Goal: Contribute content: Contribute content

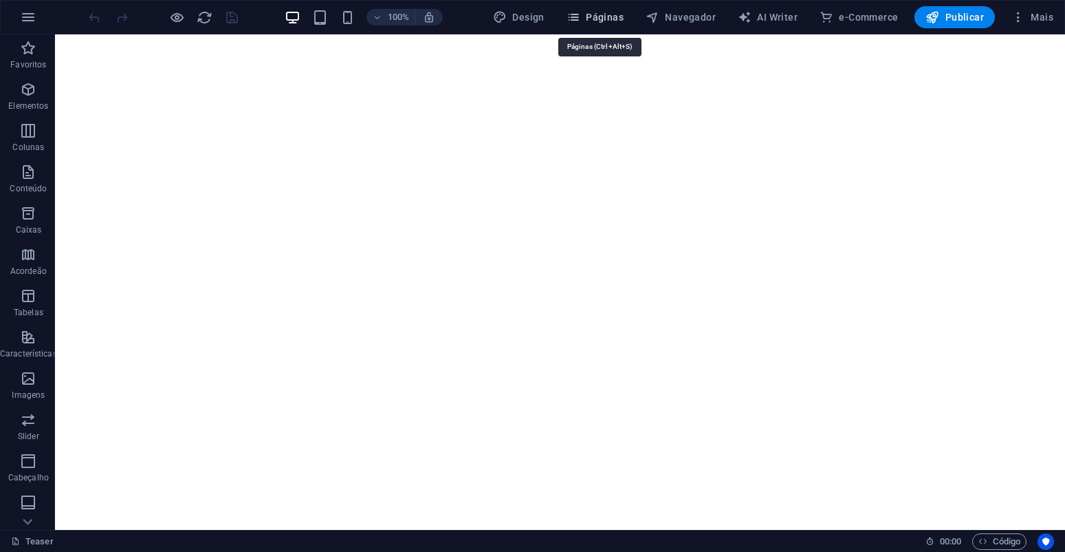
click at [629, 14] on button "Páginas" at bounding box center [595, 17] width 68 height 22
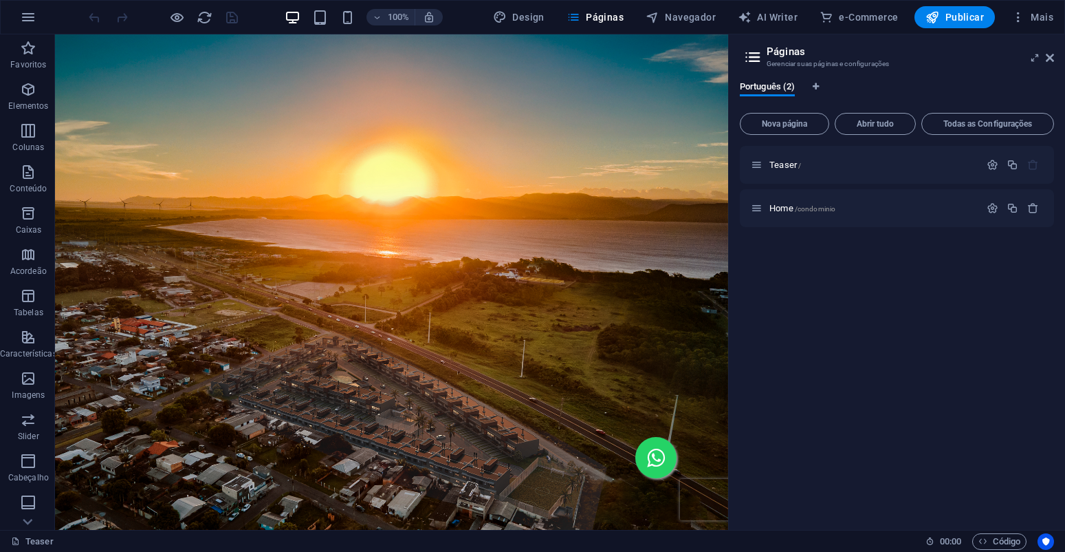
scroll to position [682, 0]
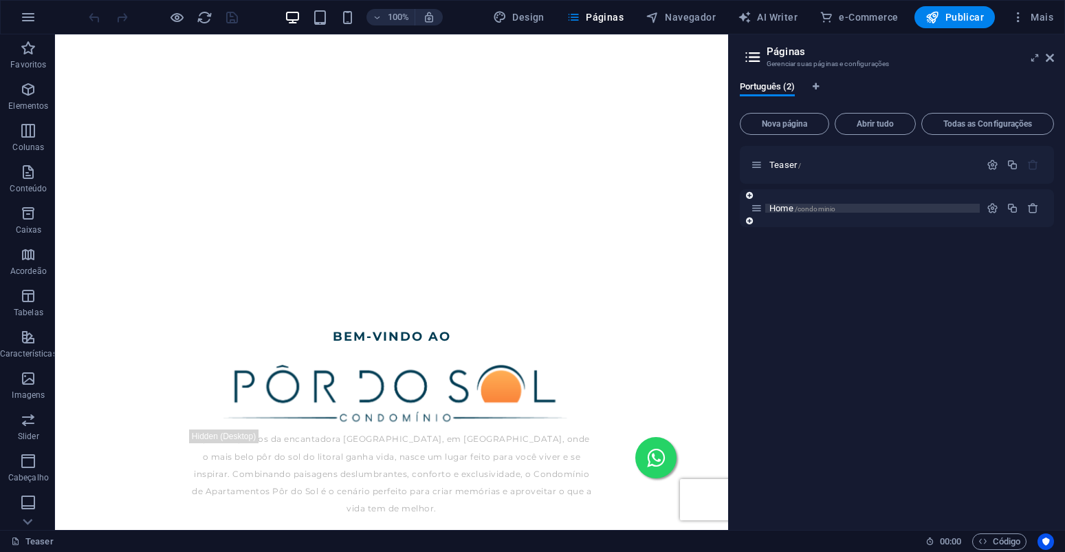
click at [815, 207] on span "/condominio" at bounding box center [815, 209] width 41 height 8
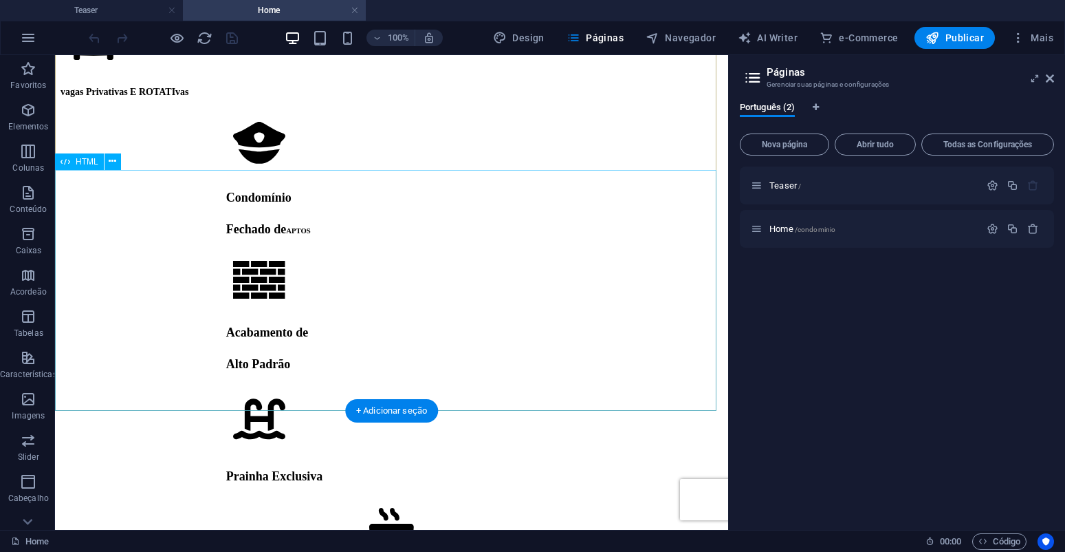
scroll to position [9723, 0]
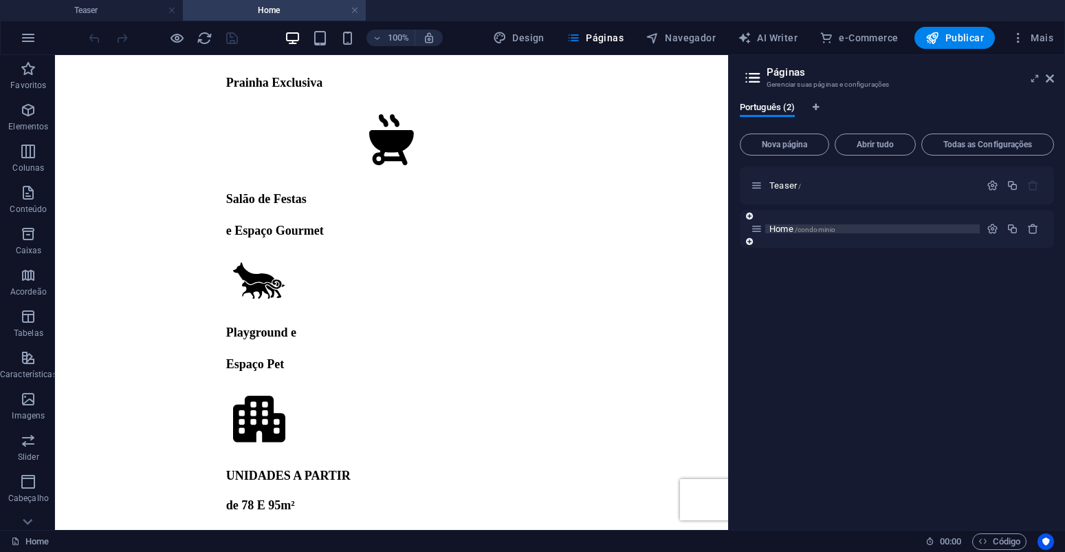
click at [812, 231] on span "/condominio" at bounding box center [815, 230] width 41 height 8
click at [833, 232] on span "/condominio" at bounding box center [815, 230] width 41 height 8
click at [361, 10] on h4 "Home" at bounding box center [274, 10] width 183 height 15
click at [173, 12] on link at bounding box center [172, 10] width 8 height 13
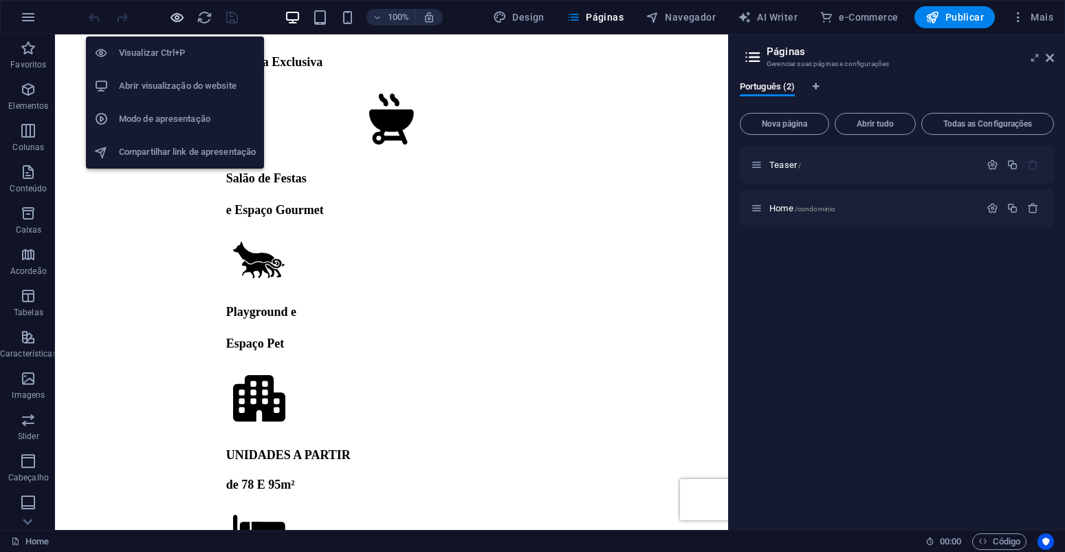
scroll to position [9721, 0]
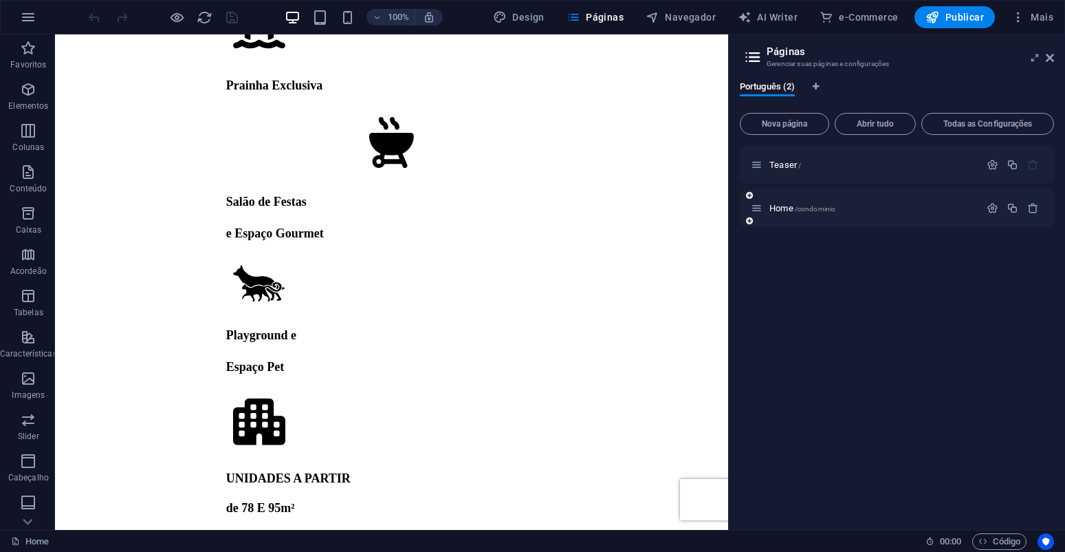
click at [809, 203] on div "Home /condominio" at bounding box center [865, 208] width 229 height 16
click at [812, 207] on span "/condominio" at bounding box center [815, 209] width 41 height 8
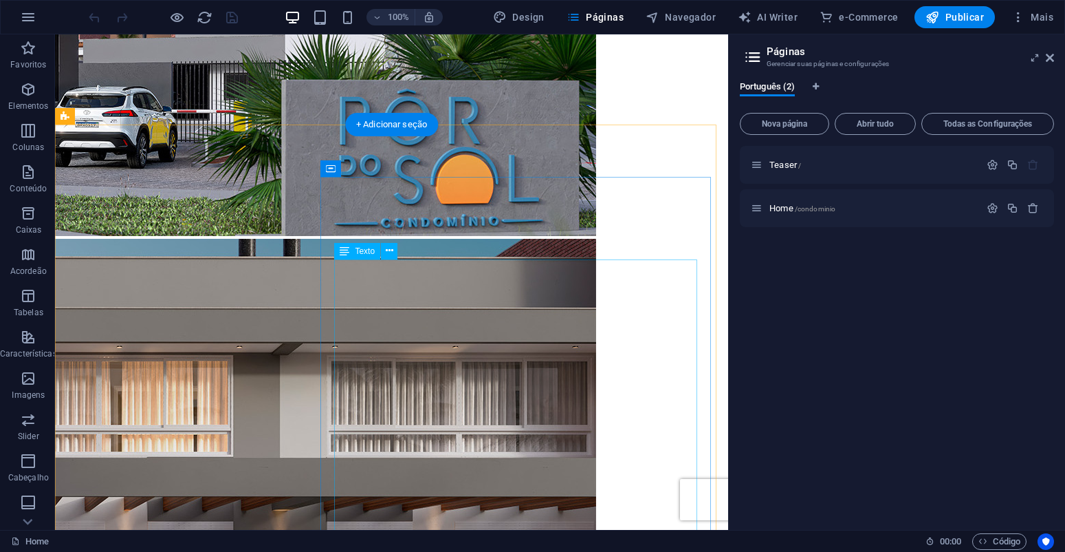
scroll to position [4156, 0]
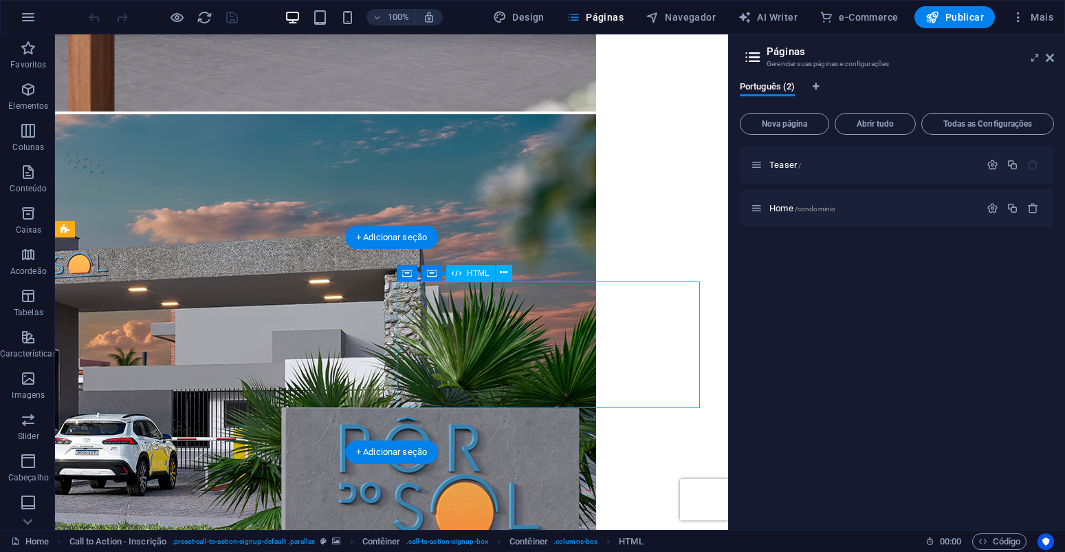
click at [479, 276] on span "HTML" at bounding box center [478, 273] width 23 height 8
drag, startPoint x: 479, startPoint y: 276, endPoint x: 557, endPoint y: 559, distance: 293.3
click at [479, 276] on span "HTML" at bounding box center [478, 273] width 23 height 8
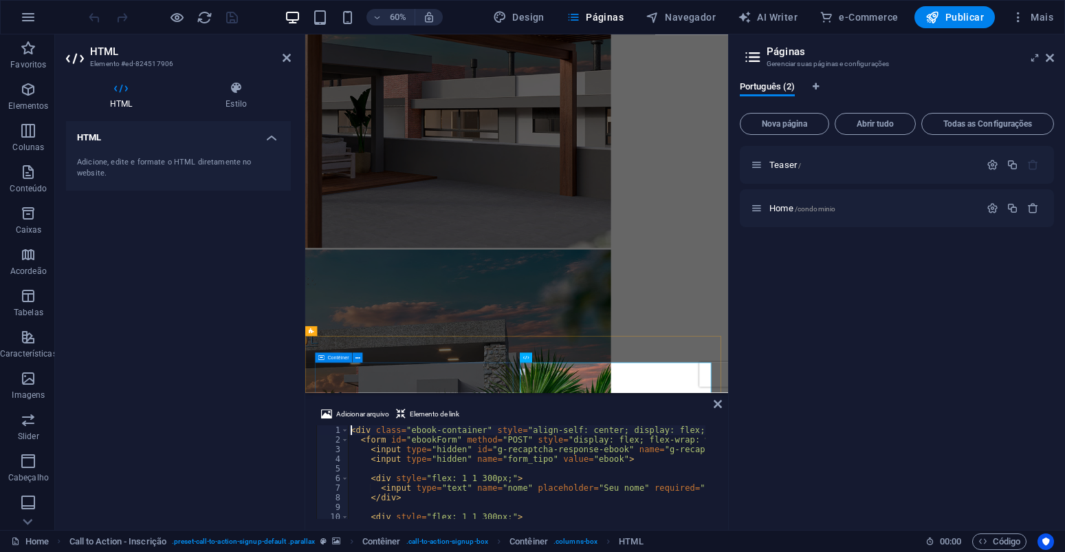
scroll to position [4143, 0]
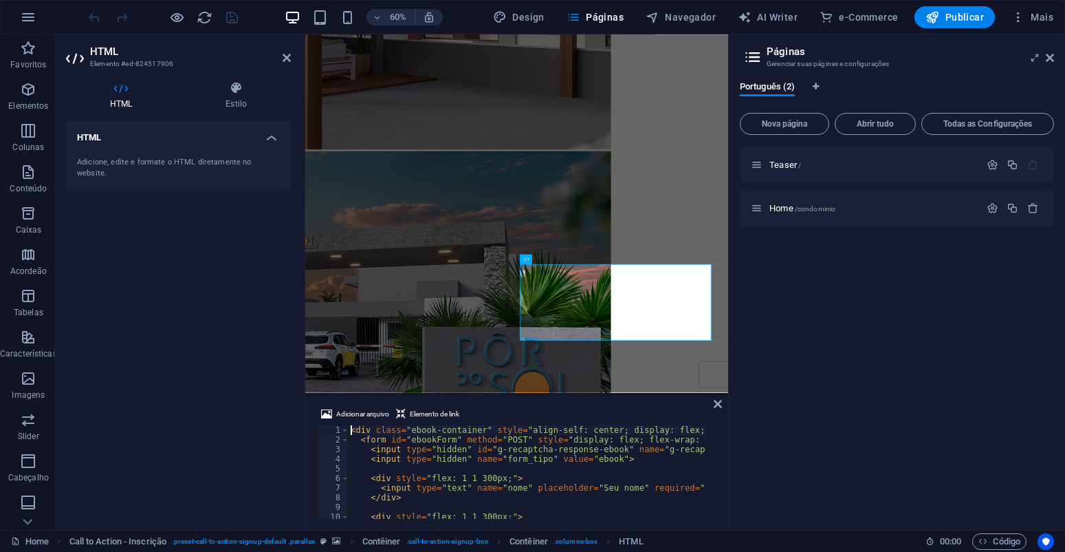
type textarea "</div>"
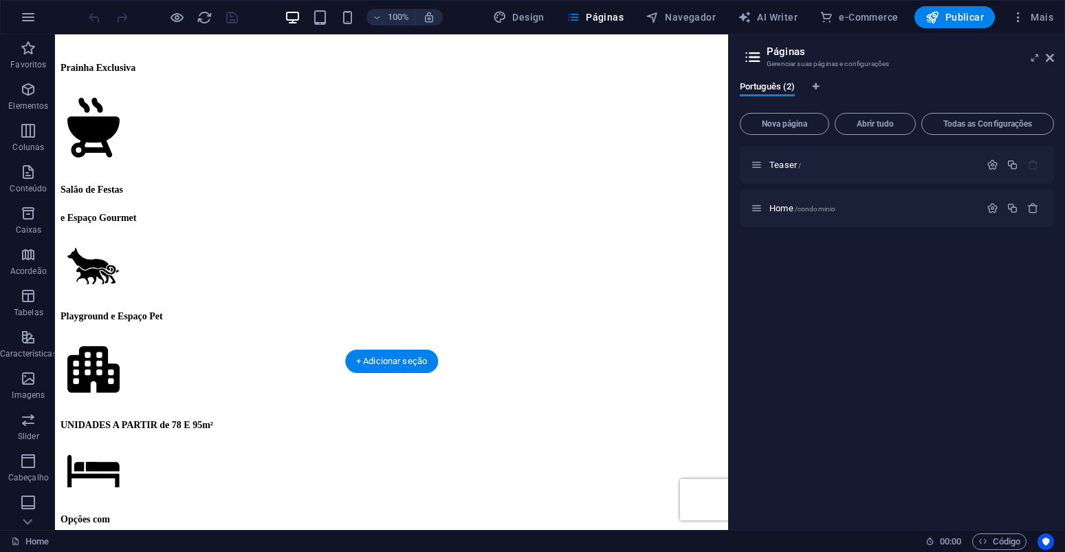
scroll to position [8430, 0]
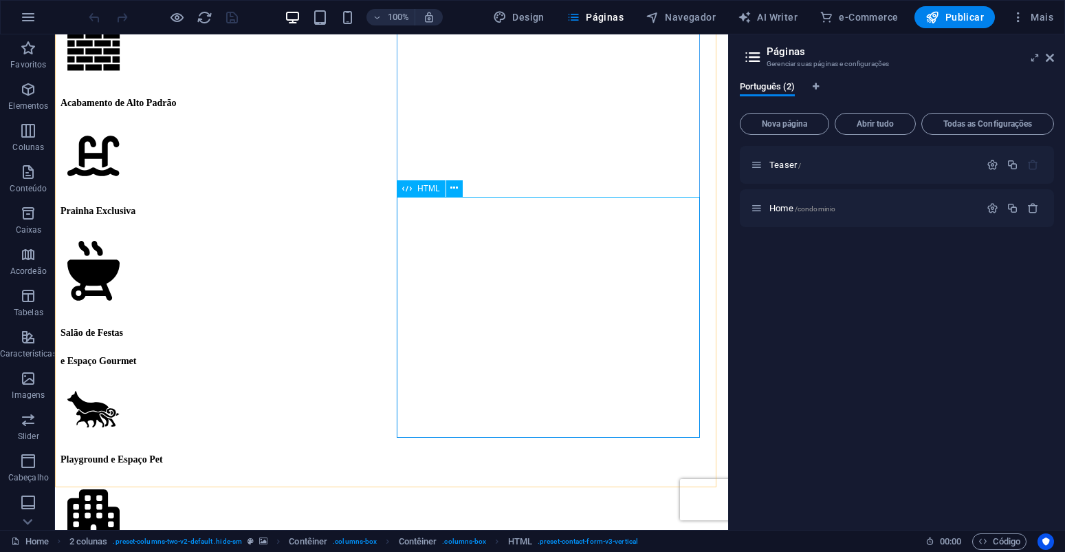
click at [429, 184] on span "HTML" at bounding box center [428, 188] width 23 height 8
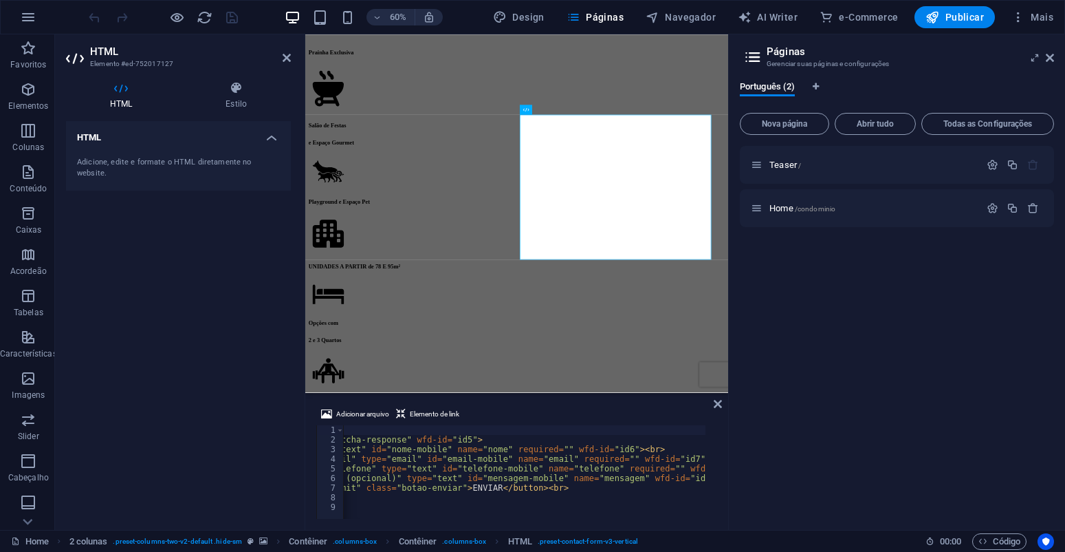
scroll to position [0, 389]
click at [666, 486] on div "< form id = "mobileForm" method = "POST" > < input type = "hidden" id = "g-reca…" at bounding box center [330, 475] width 751 height 101
type textarea "<button style="width:260px; margin:auto; margin-top:10px" type="submit" class="…"
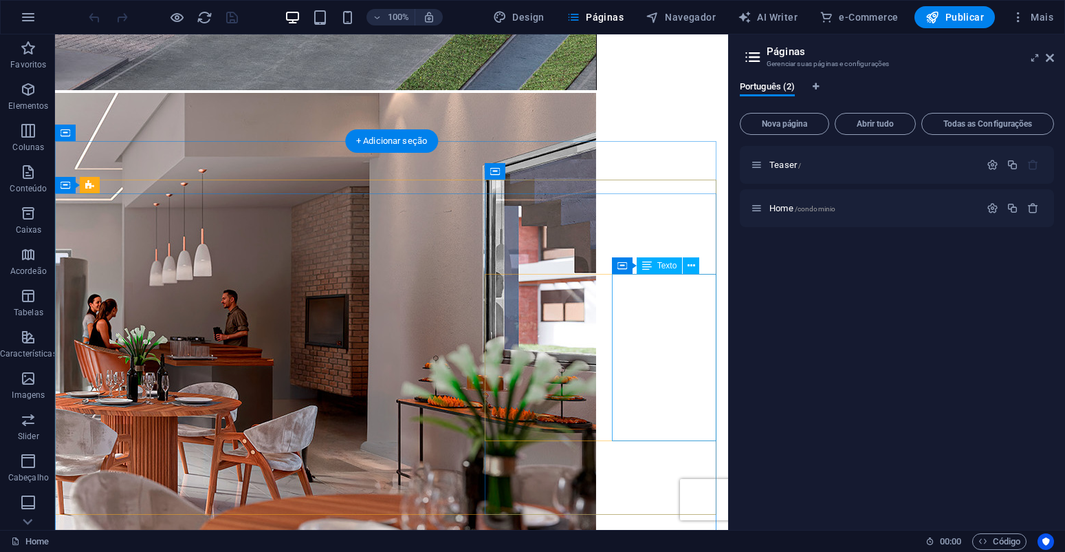
scroll to position [4092, 0]
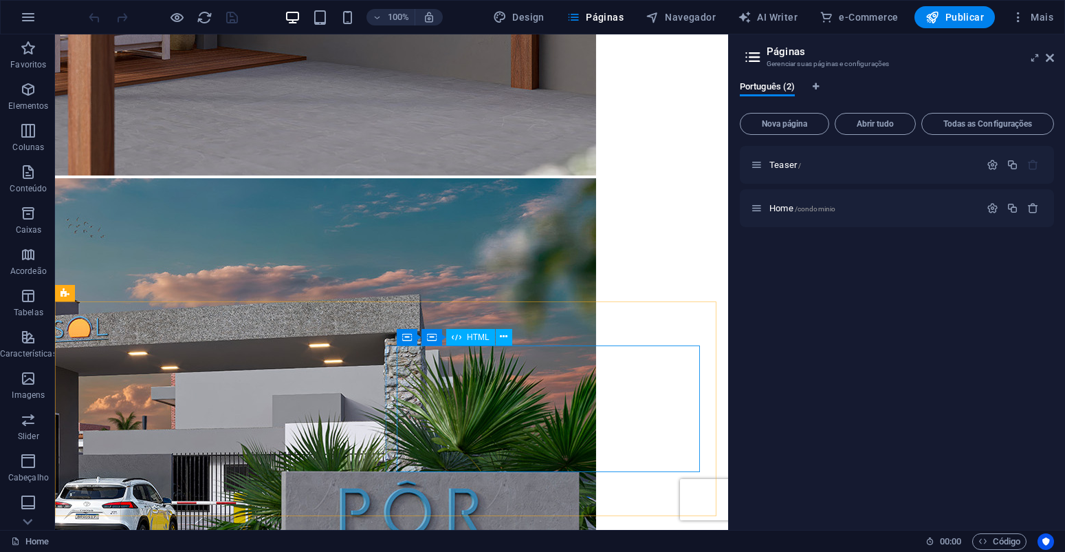
click at [462, 337] on div "HTML" at bounding box center [470, 337] width 49 height 17
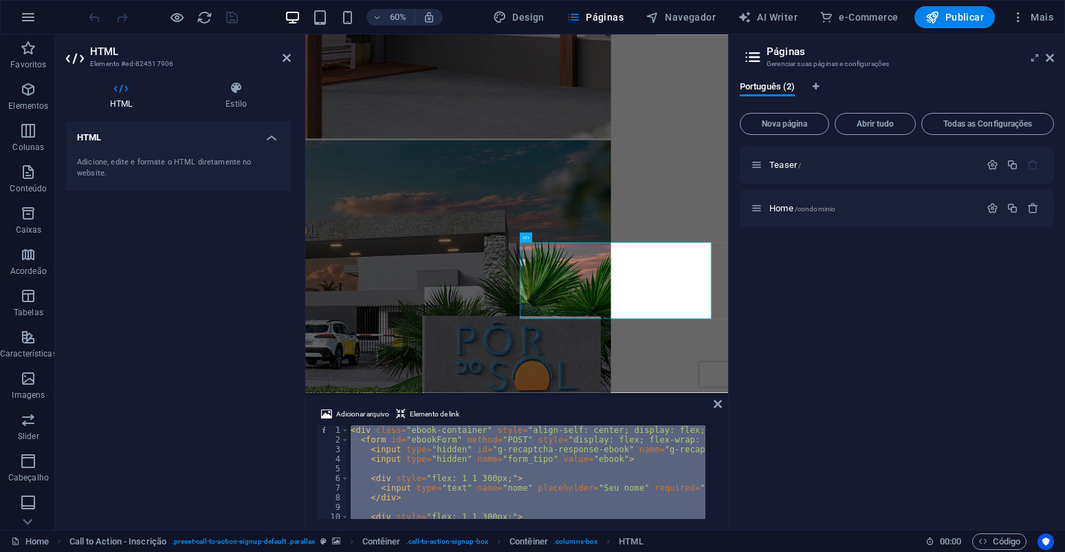
scroll to position [4179, 0]
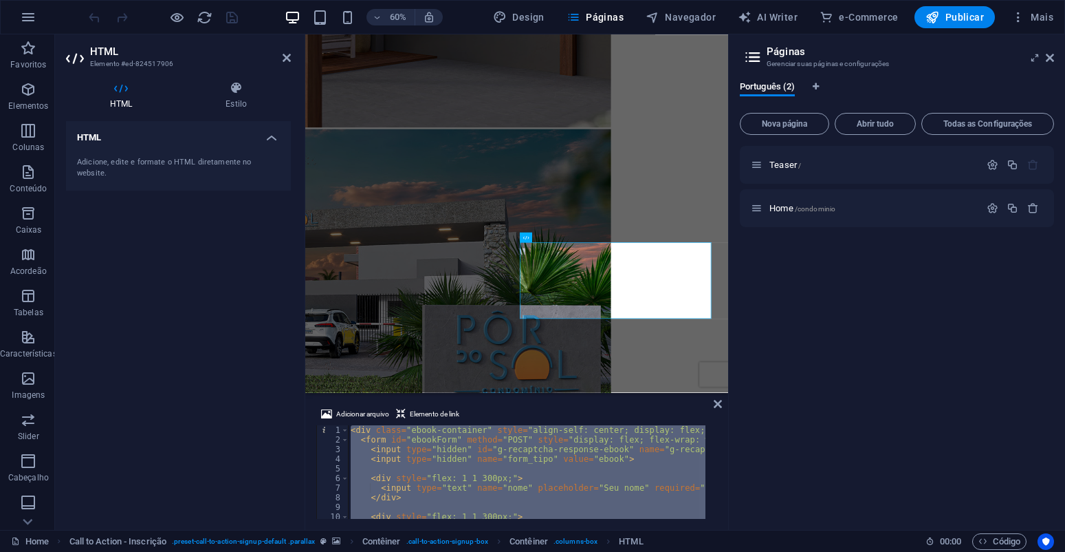
click at [554, 470] on div "< div class = "ebook-container" style = "align-self: center; display: flex; jus…" at bounding box center [527, 472] width 358 height 94
click at [566, 488] on div "< div class = "ebook-container" style = "align-self: center; display: flex; jus…" at bounding box center [527, 472] width 358 height 94
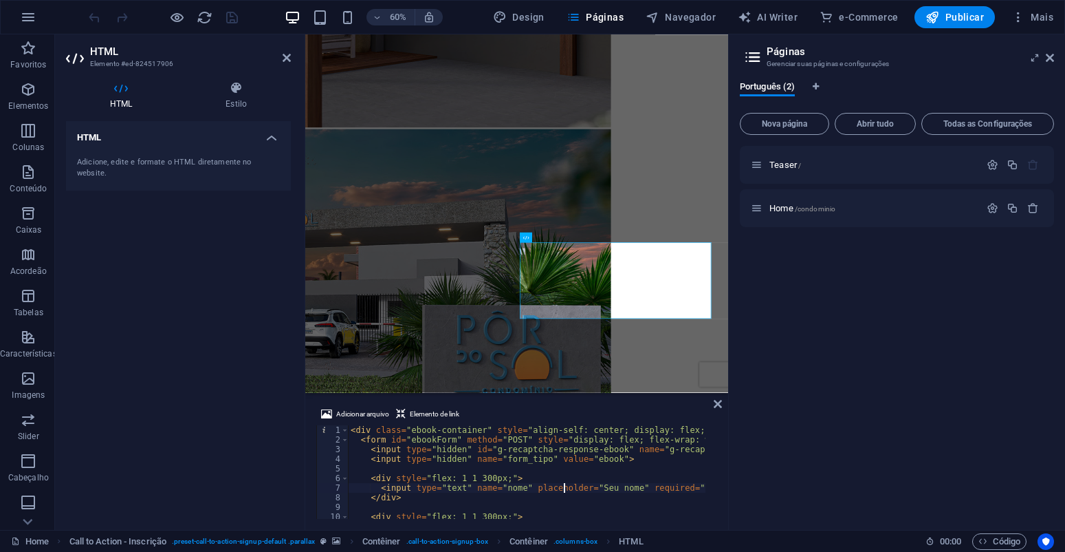
type textarea "</div>"
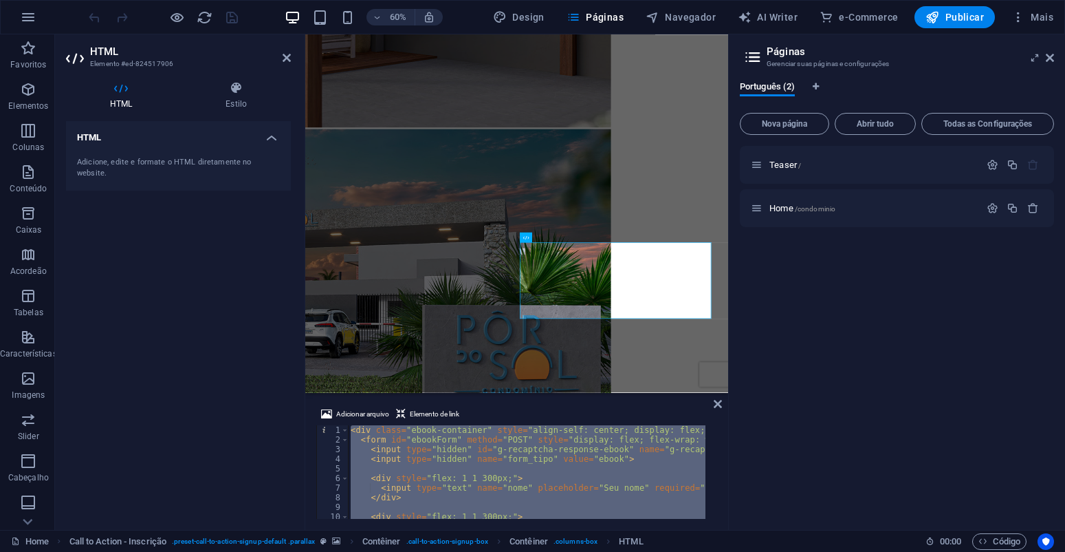
paste textarea
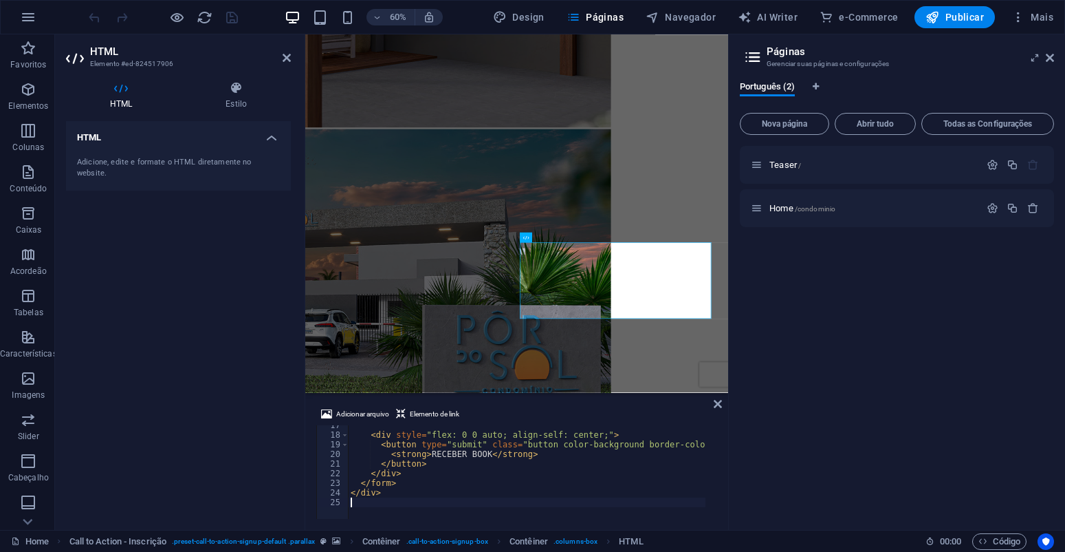
scroll to position [159, 0]
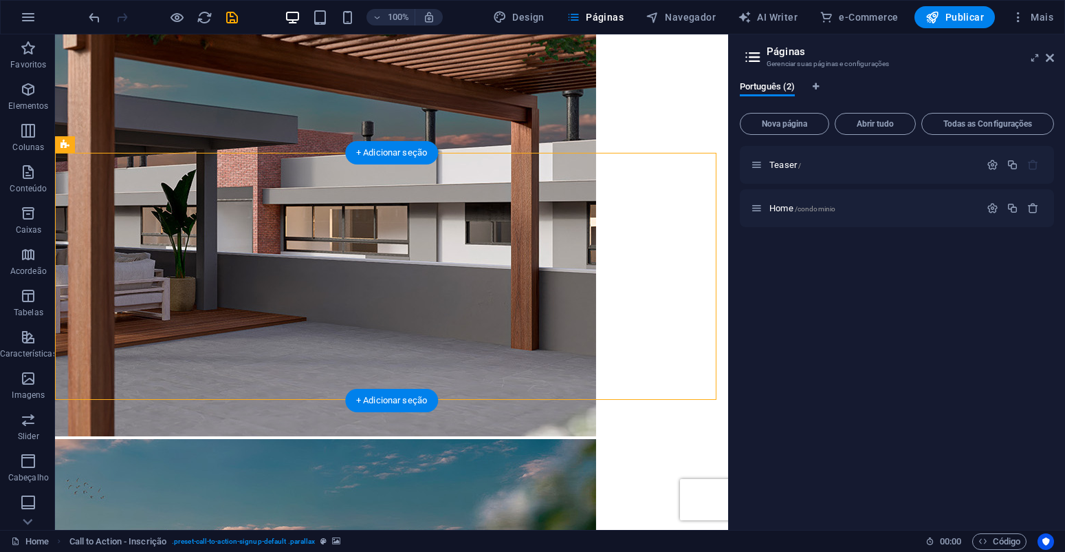
scroll to position [4240, 0]
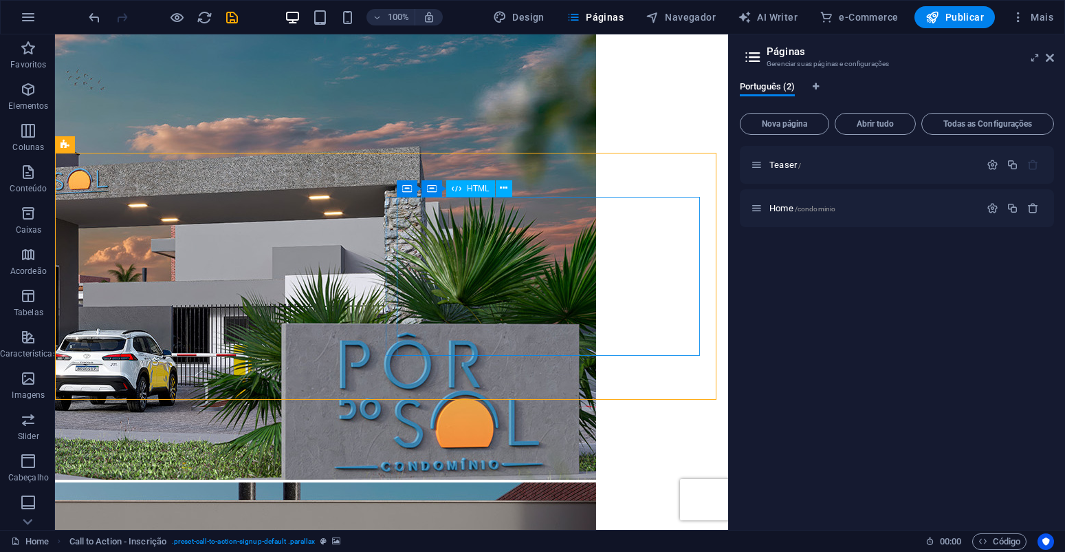
click at [477, 186] on span "HTML" at bounding box center [478, 188] width 23 height 8
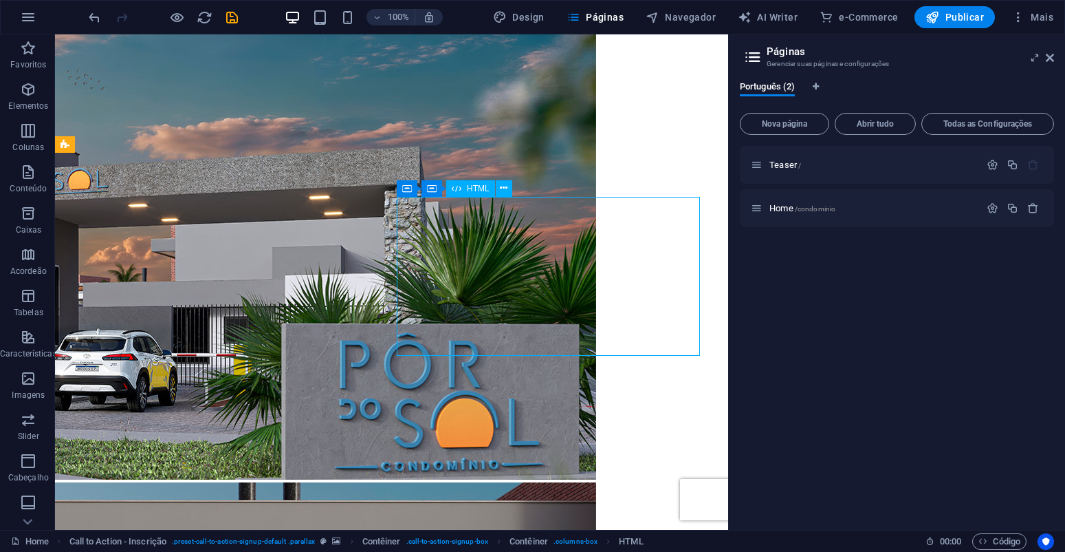
click at [477, 186] on span "HTML" at bounding box center [478, 188] width 23 height 8
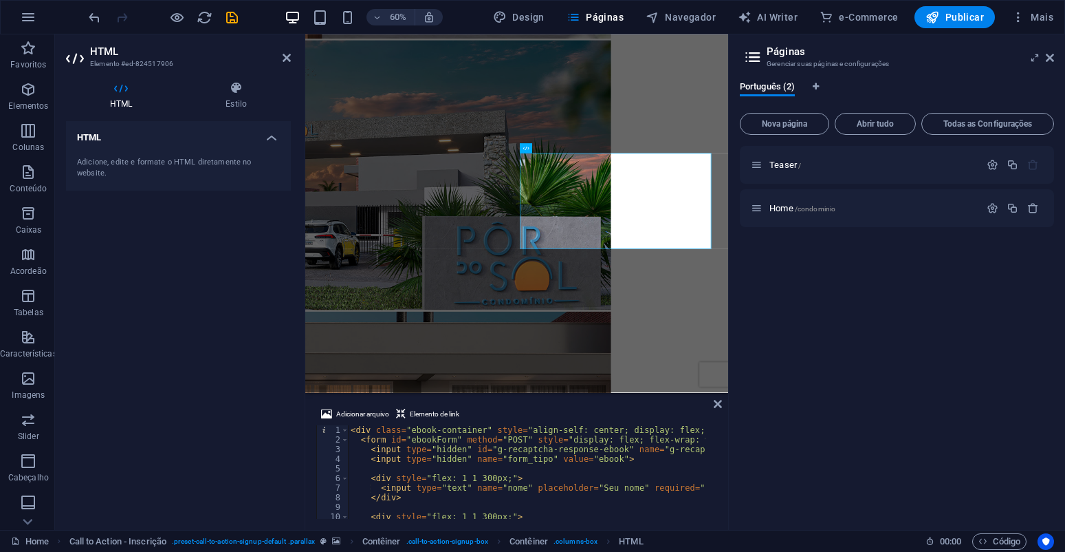
scroll to position [159, 0]
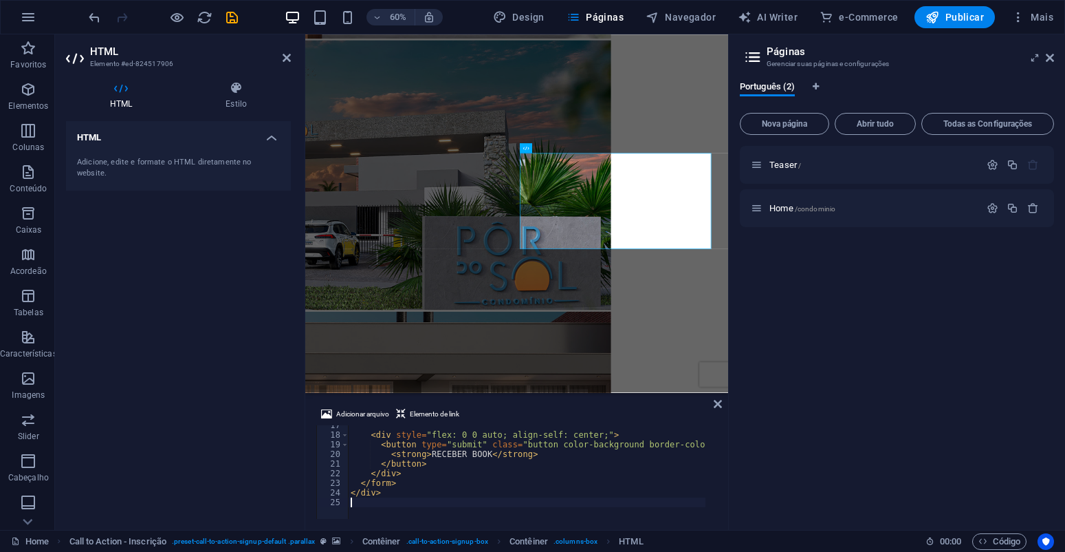
click at [714, 424] on div "Adicionar arquivo Elemento de link" at bounding box center [516, 416] width 401 height 20
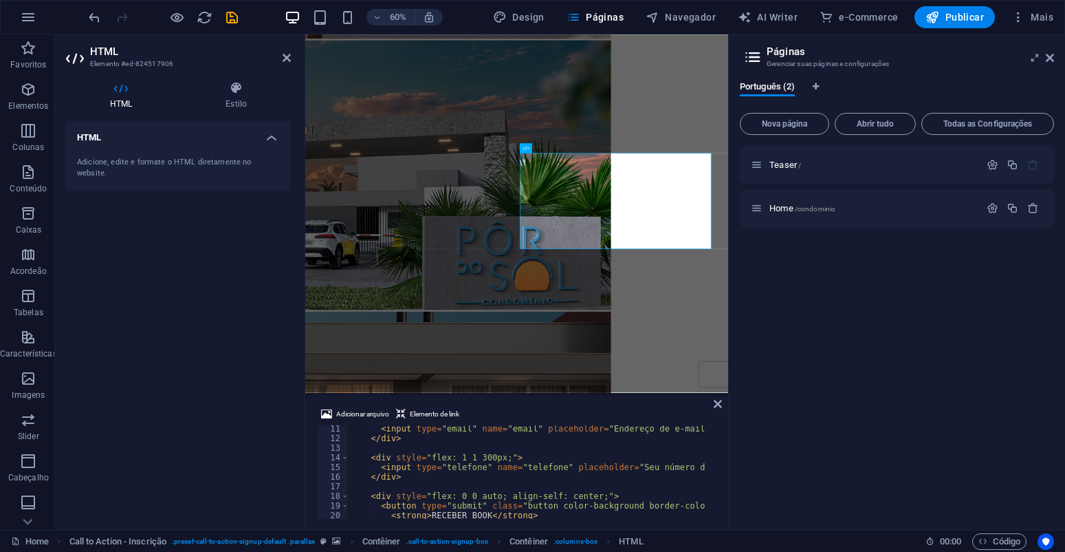
scroll to position [101, 0]
click at [455, 464] on div "< input type = "email" name = "email" placeholder = "Endereço de e-mail" requir…" at bounding box center [730, 470] width 765 height 101
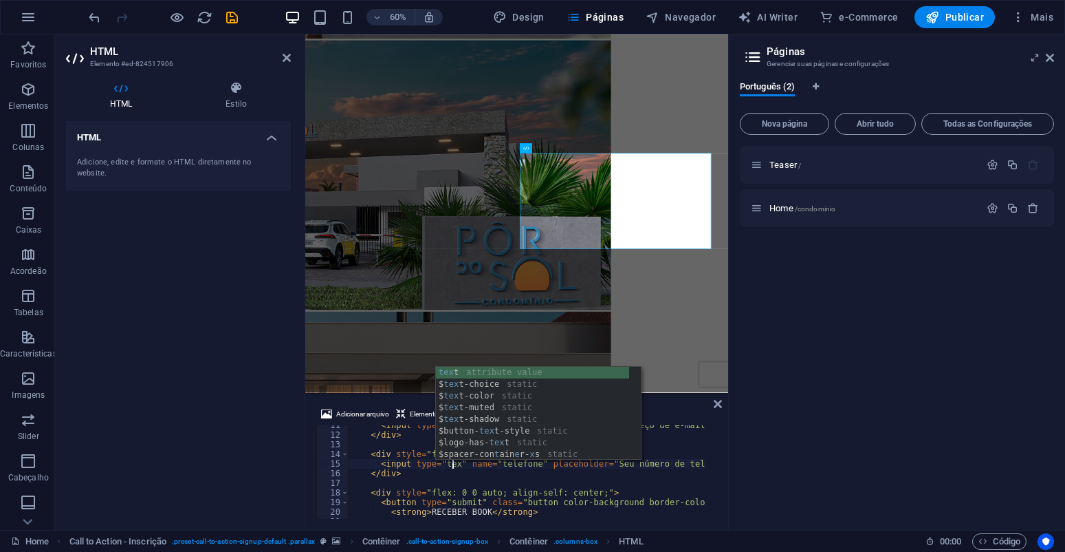
scroll to position [0, 8]
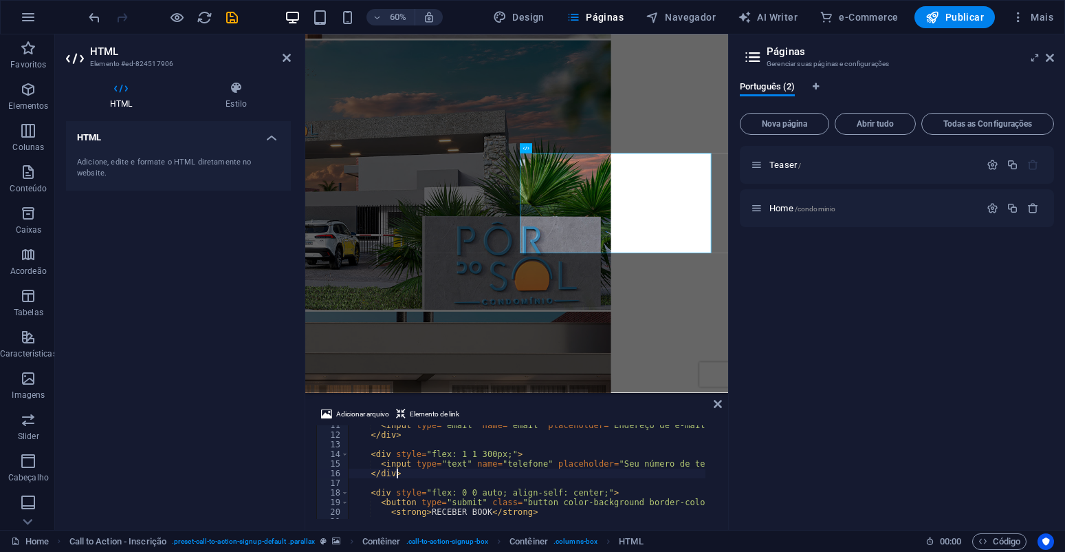
click at [609, 477] on div "< input type = "email" name = "email" placeholder = "Endereço de e-mail" requir…" at bounding box center [730, 470] width 765 height 101
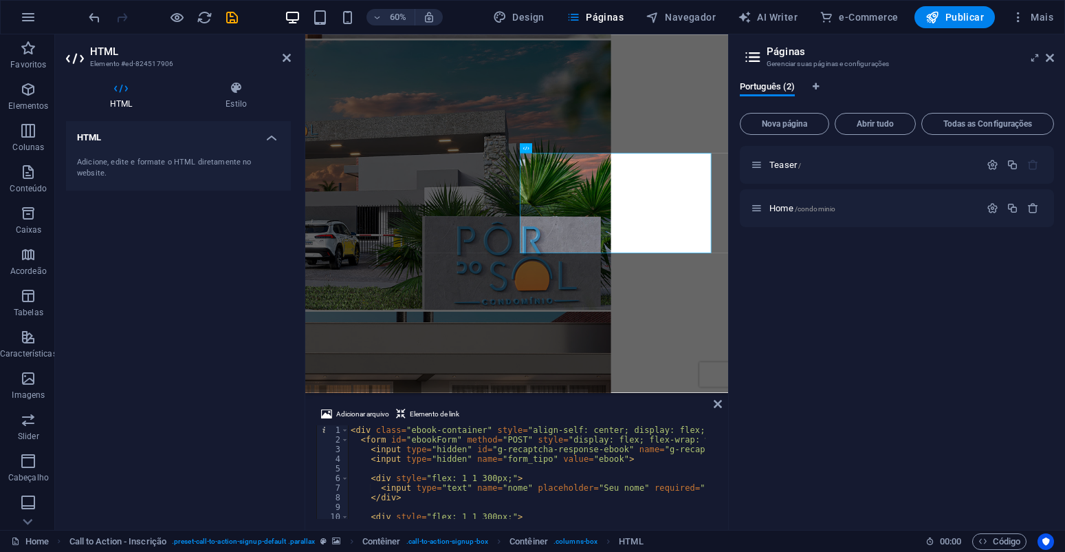
type textarea "</div>"
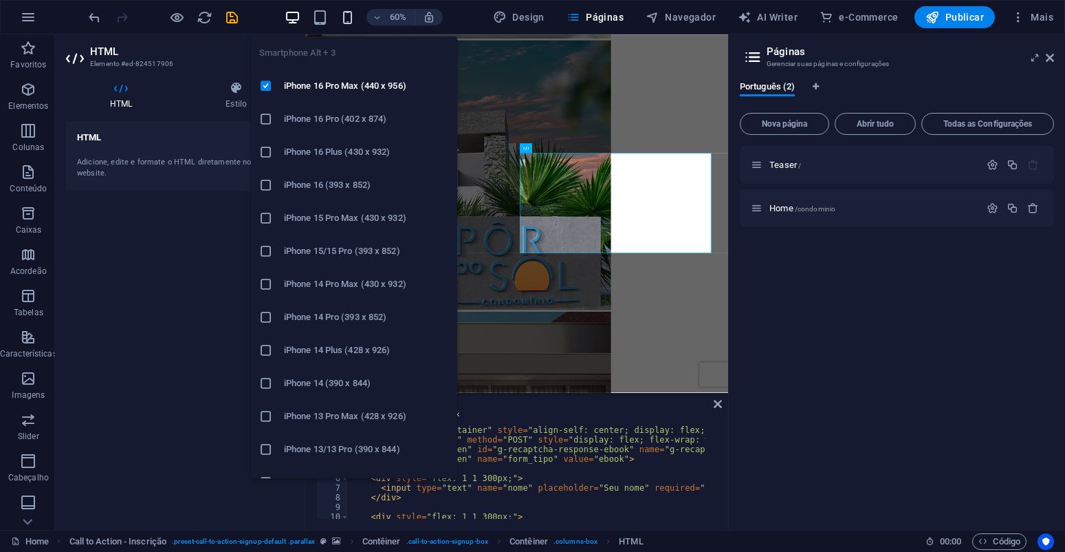
click at [346, 20] on icon "button" at bounding box center [348, 18] width 16 height 16
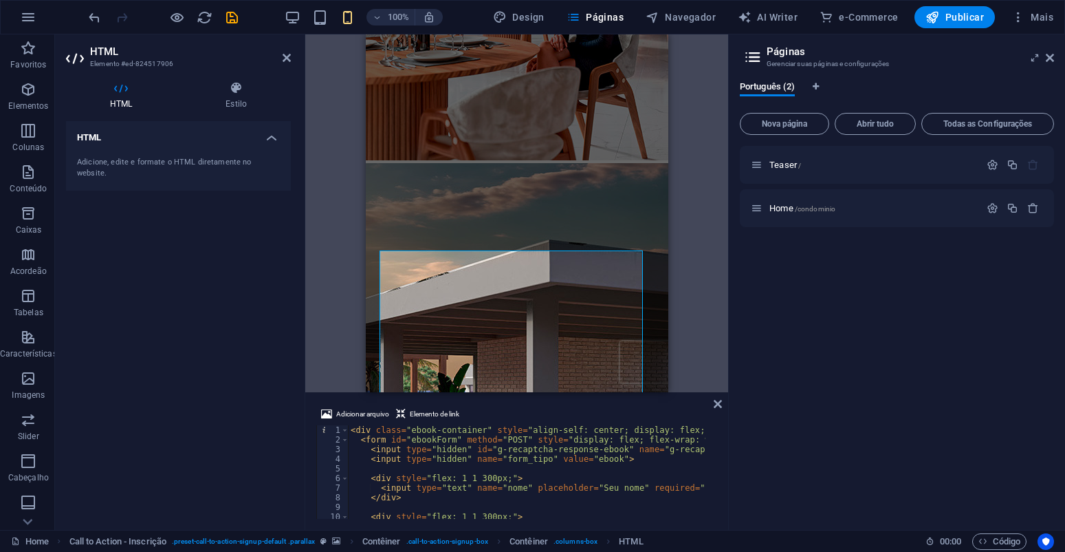
scroll to position [3639, 0]
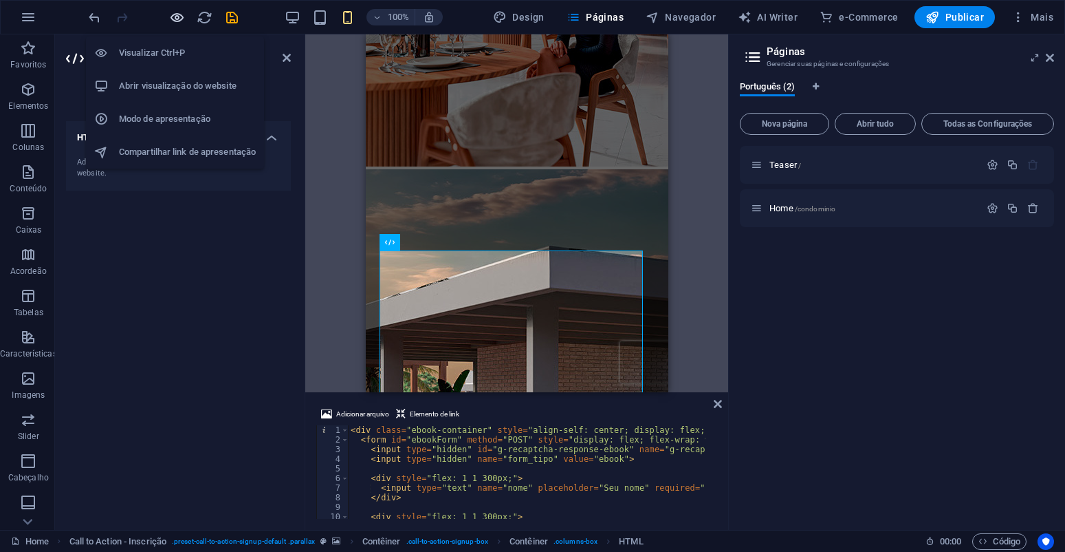
click at [181, 18] on icon "button" at bounding box center [177, 18] width 16 height 16
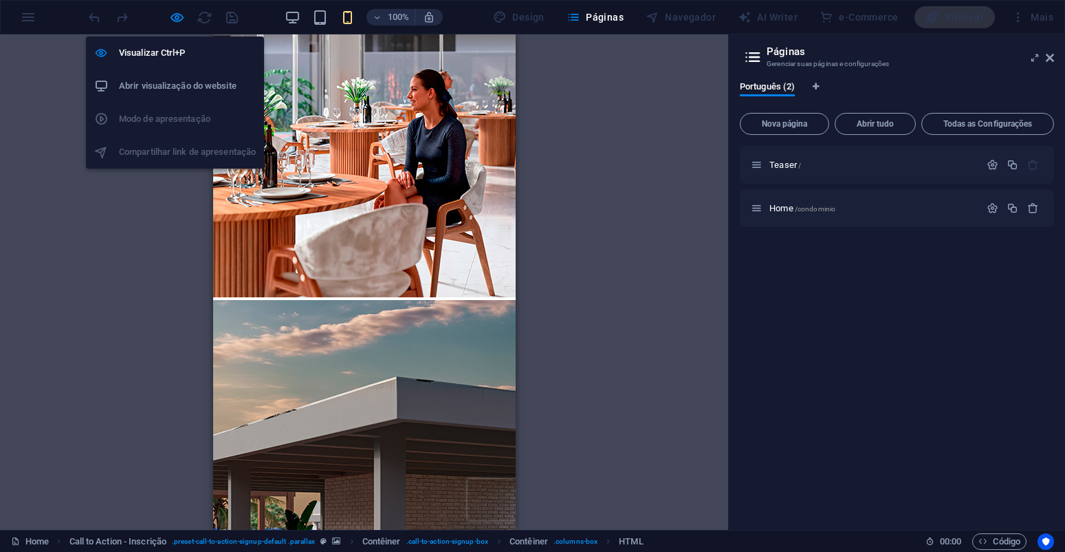
scroll to position [2442, 0]
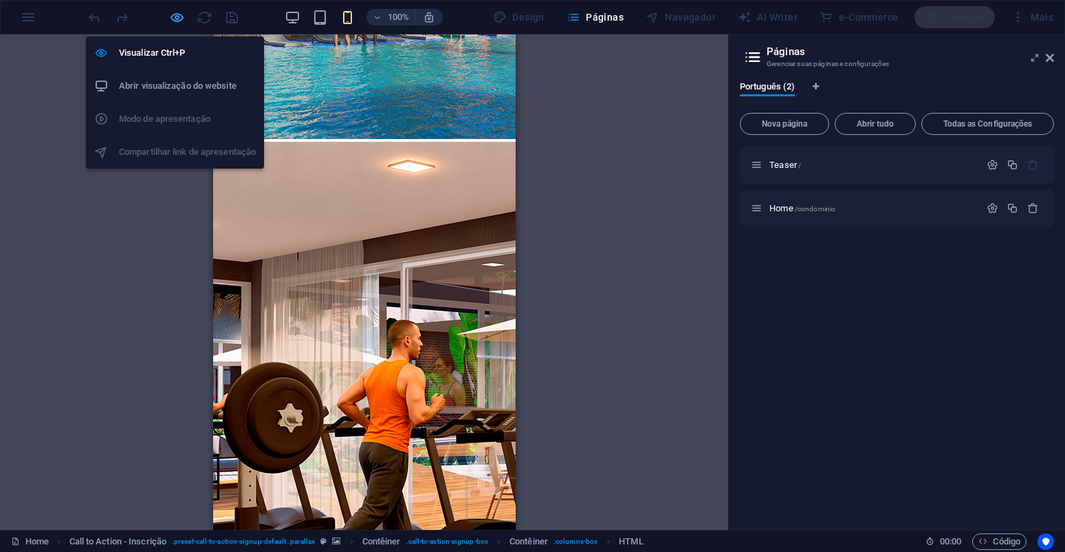
click at [180, 19] on icon "button" at bounding box center [177, 18] width 16 height 16
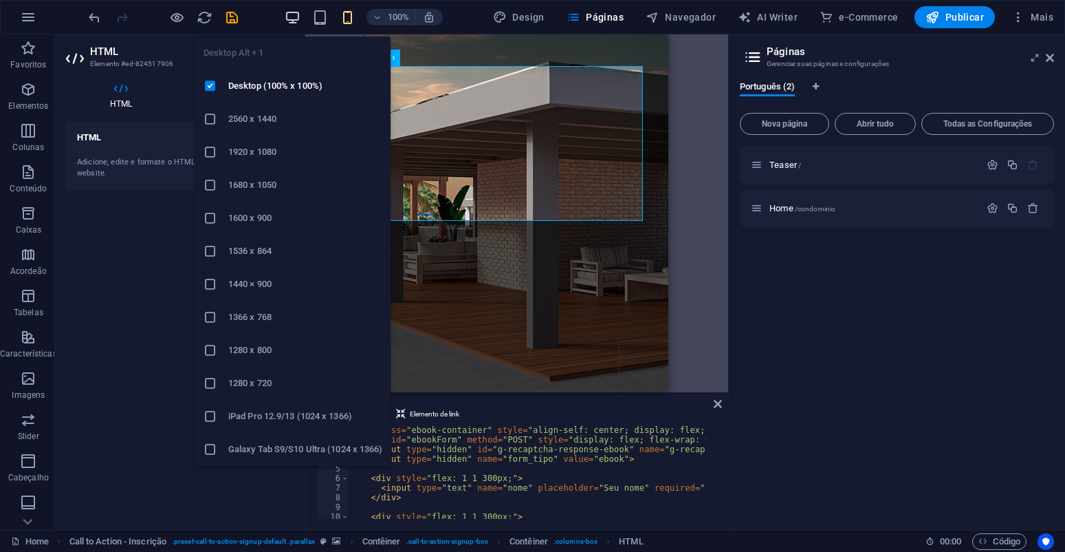
click at [294, 19] on icon "button" at bounding box center [293, 18] width 16 height 16
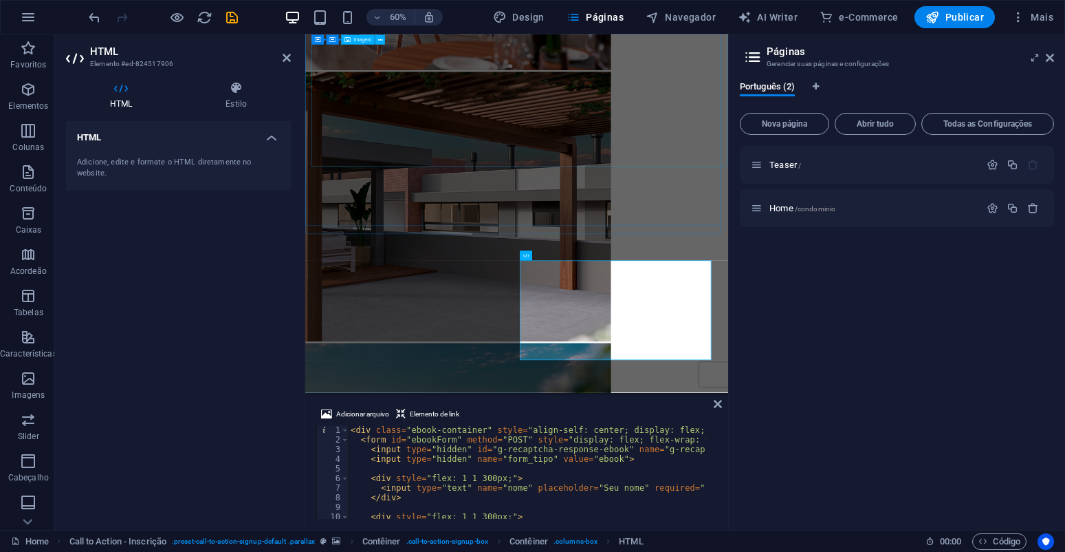
scroll to position [4150, 0]
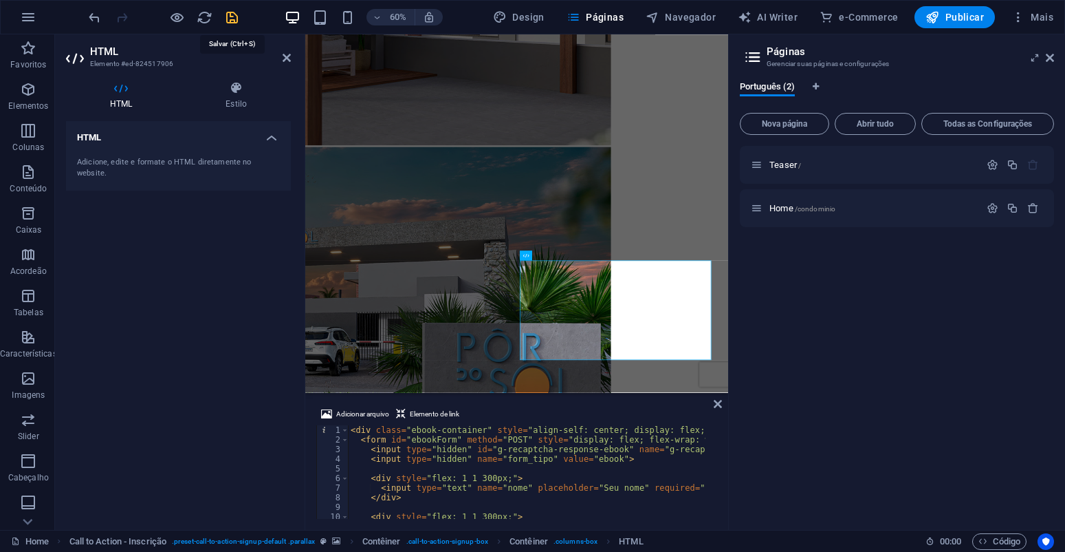
click at [232, 14] on icon "save" at bounding box center [232, 18] width 16 height 16
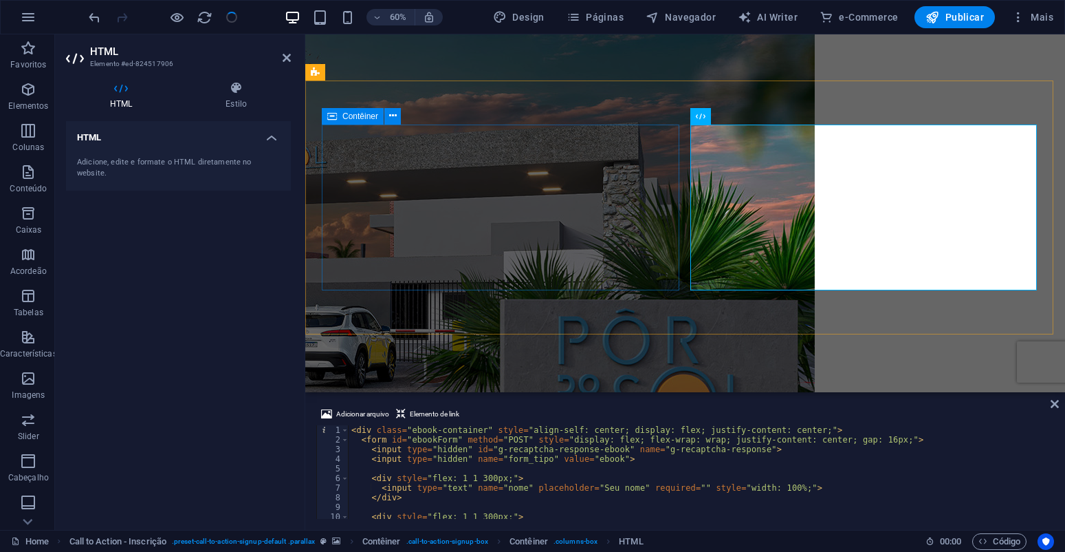
scroll to position [4384, 0]
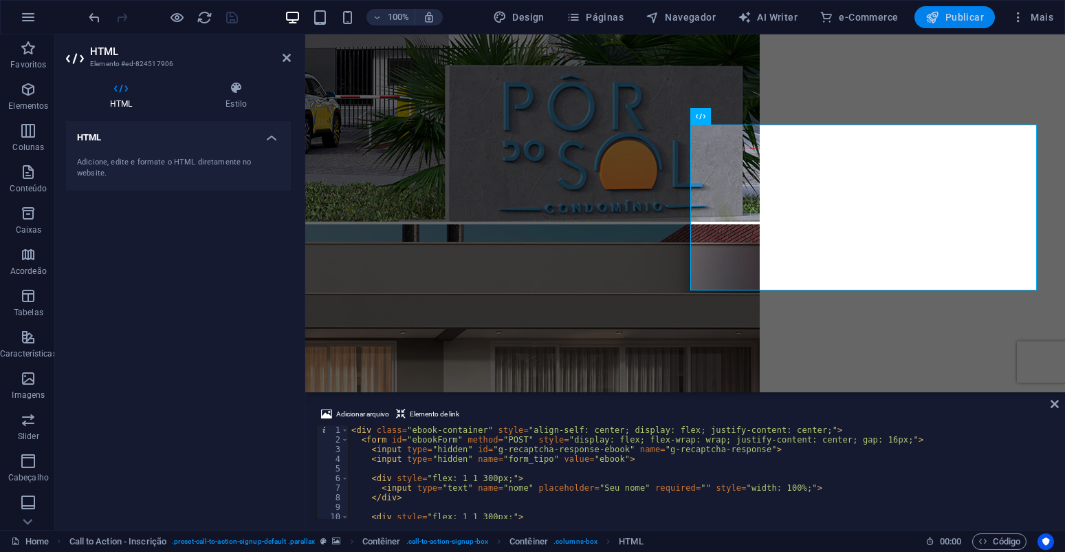
click at [943, 22] on span "Publicar" at bounding box center [955, 17] width 58 height 14
